Goal: Task Accomplishment & Management: Use online tool/utility

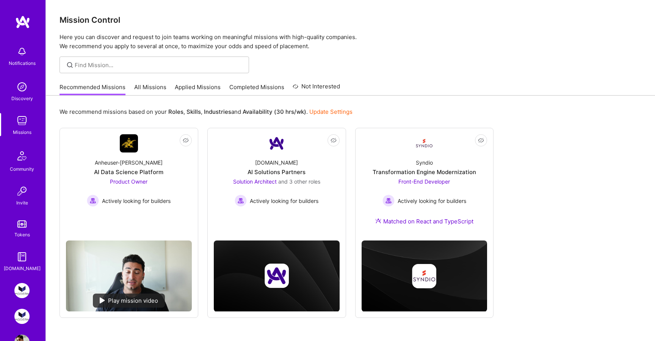
click at [23, 315] on img at bounding box center [21, 316] width 15 height 15
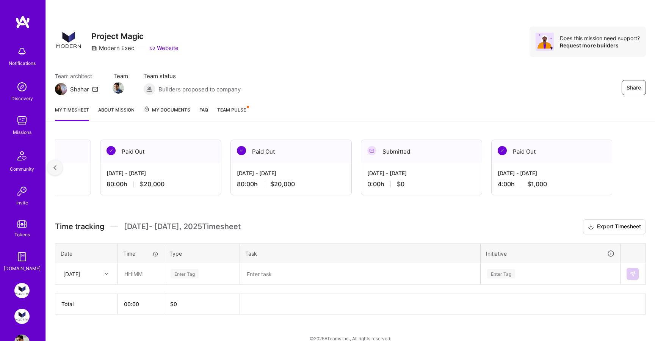
scroll to position [0, 216]
click at [510, 178] on div "[DATE] - [DATE] 4:00 h $1,000" at bounding box center [551, 178] width 121 height 31
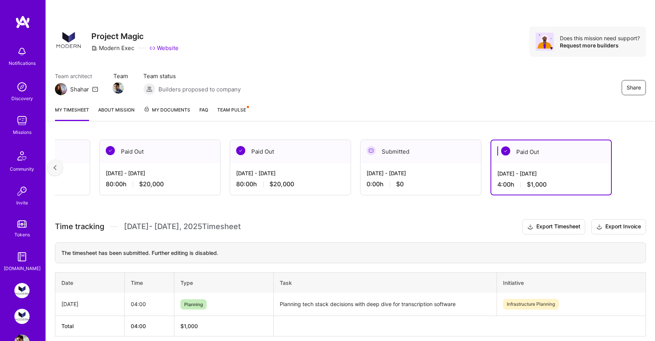
click at [285, 169] on div "[DATE] - [DATE]" at bounding box center [290, 173] width 108 height 8
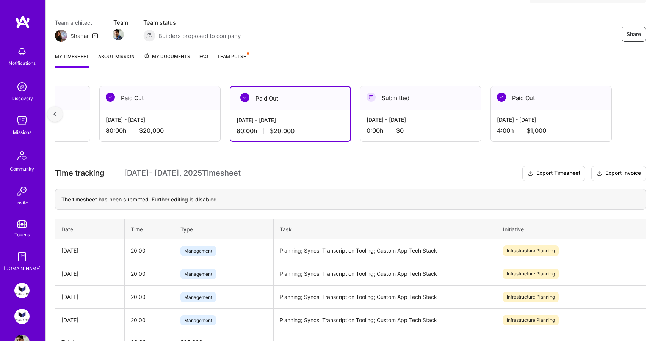
scroll to position [60, 0]
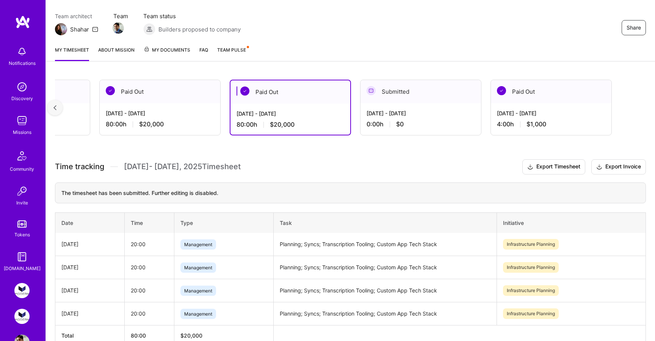
click at [262, 148] on div "Active [DATE] - [DATE] 0:00 h $0 Submitted [DATE] - [DATE] 0:00 h $0 Paid Out […" at bounding box center [350, 227] width 609 height 312
